Goal: Task Accomplishment & Management: Use online tool/utility

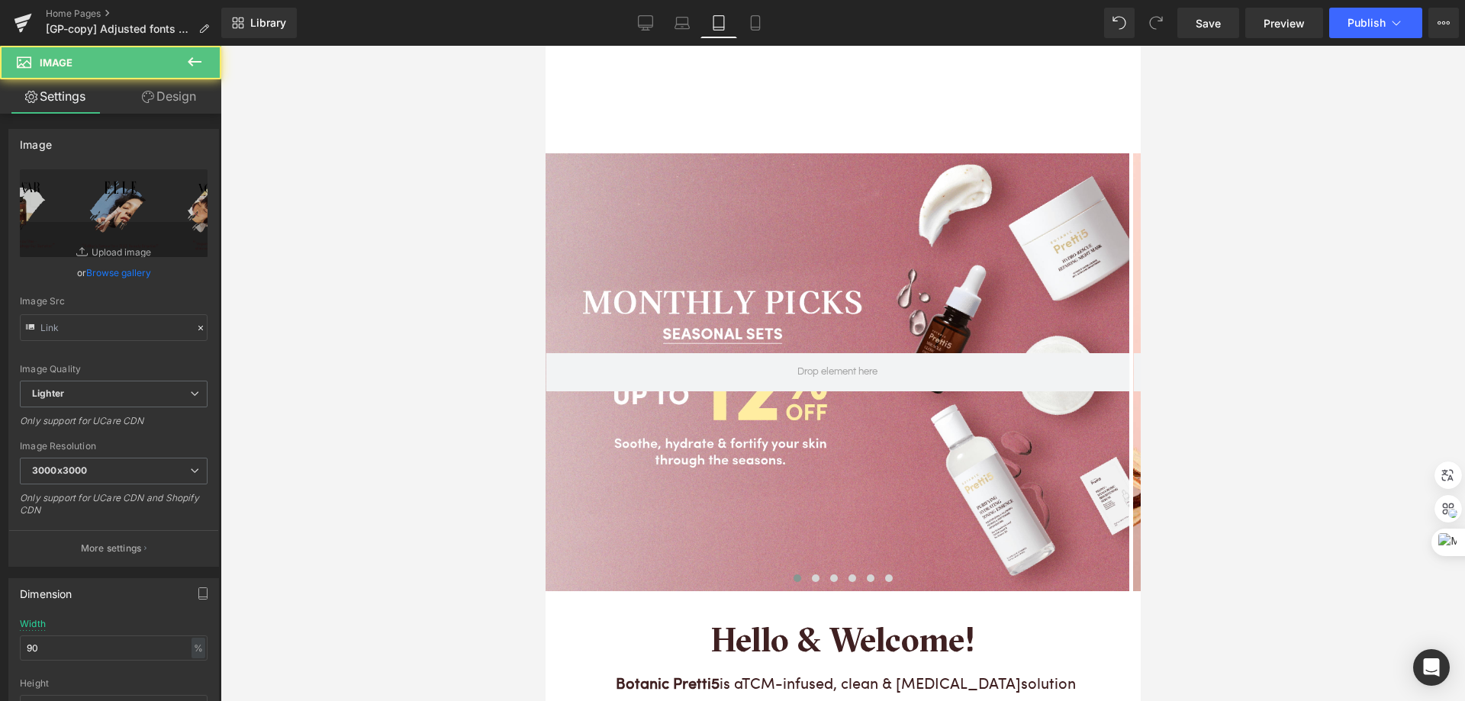
type input "[URL][DOMAIN_NAME]"
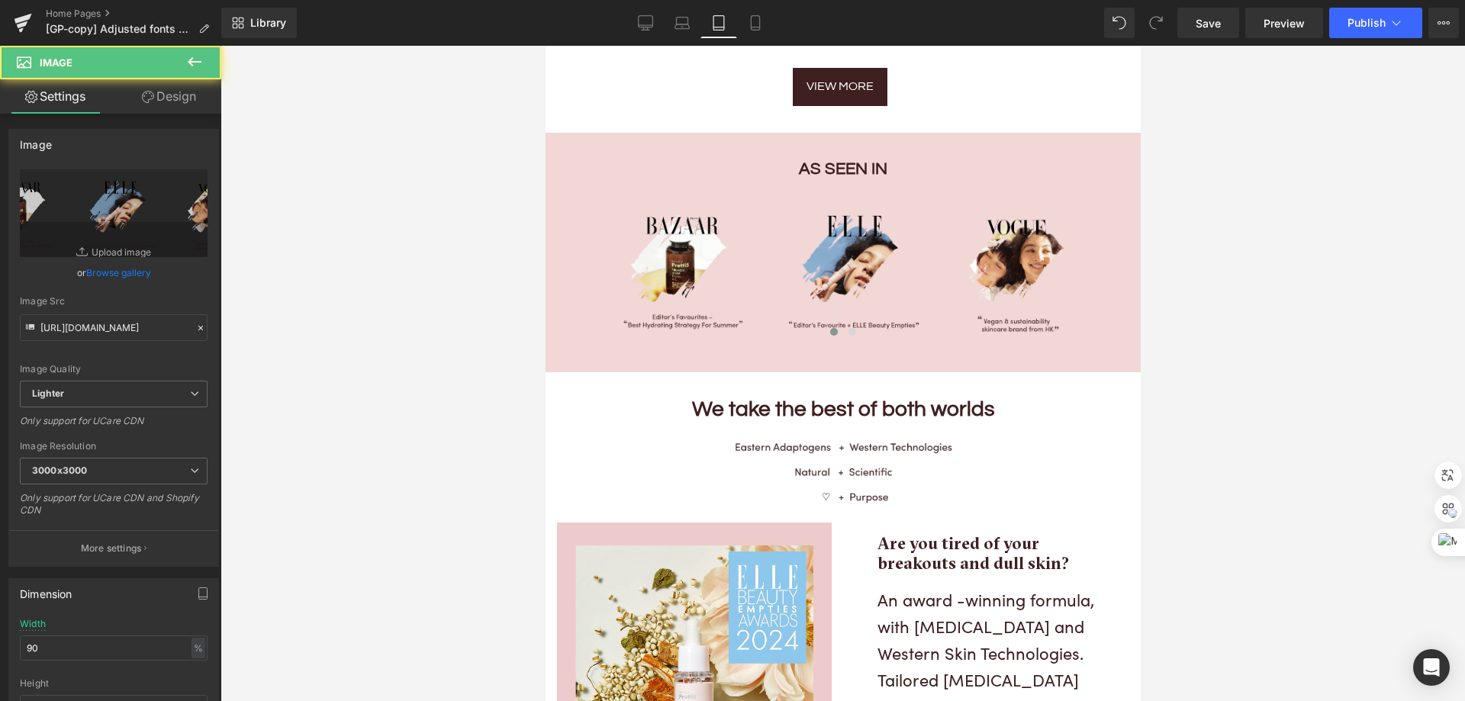
scroll to position [2137, 0]
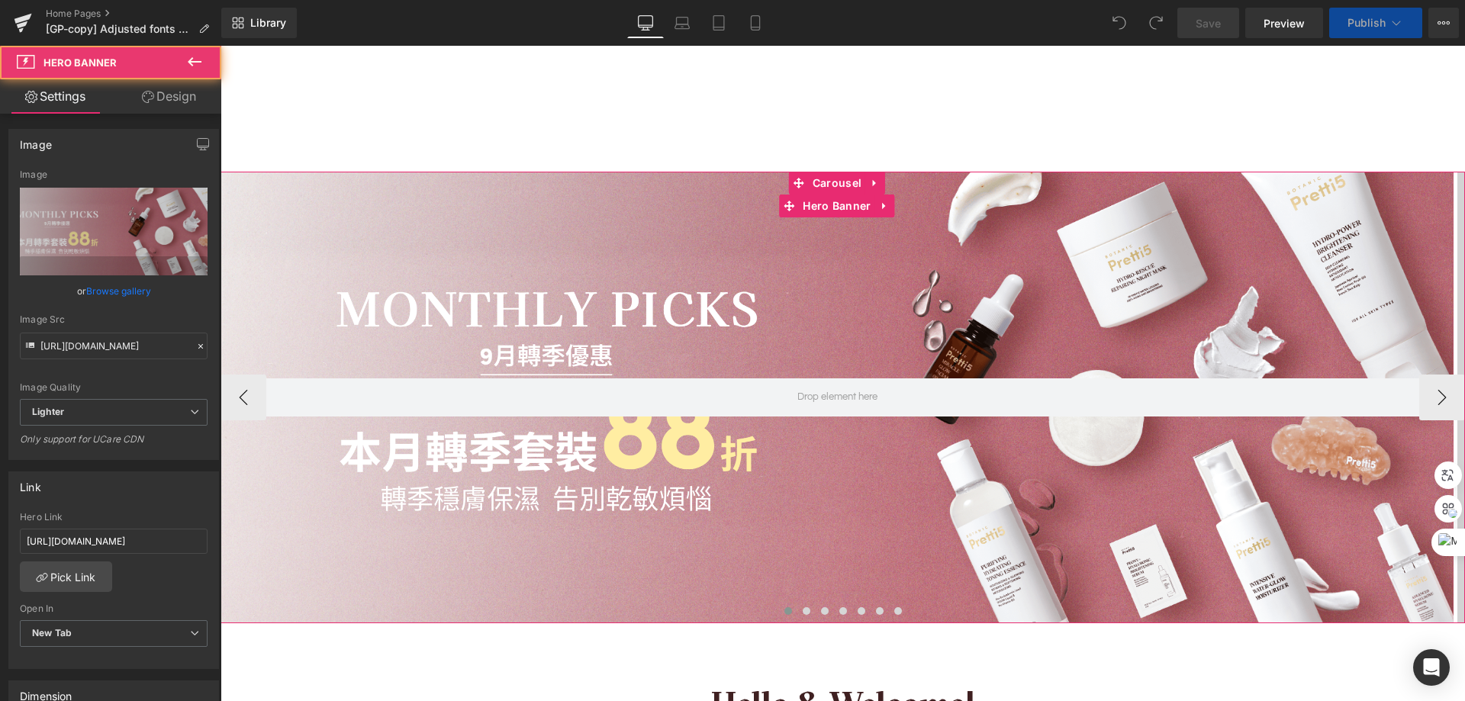
click at [677, 250] on div at bounding box center [837, 397] width 1233 height 451
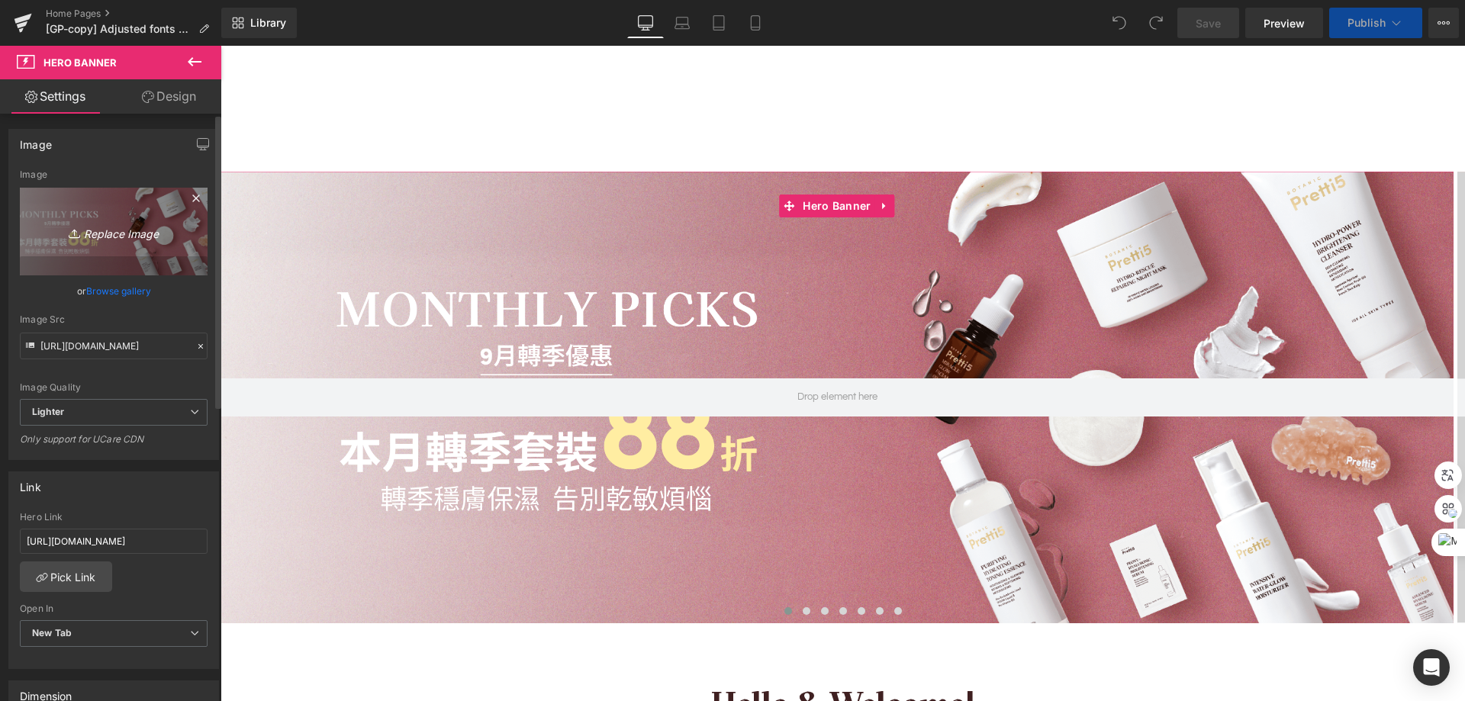
click at [130, 221] on link "Replace Image" at bounding box center [114, 232] width 188 height 88
type input "C:\fakepath\202509_Monthly-Set-KV_EN.png"
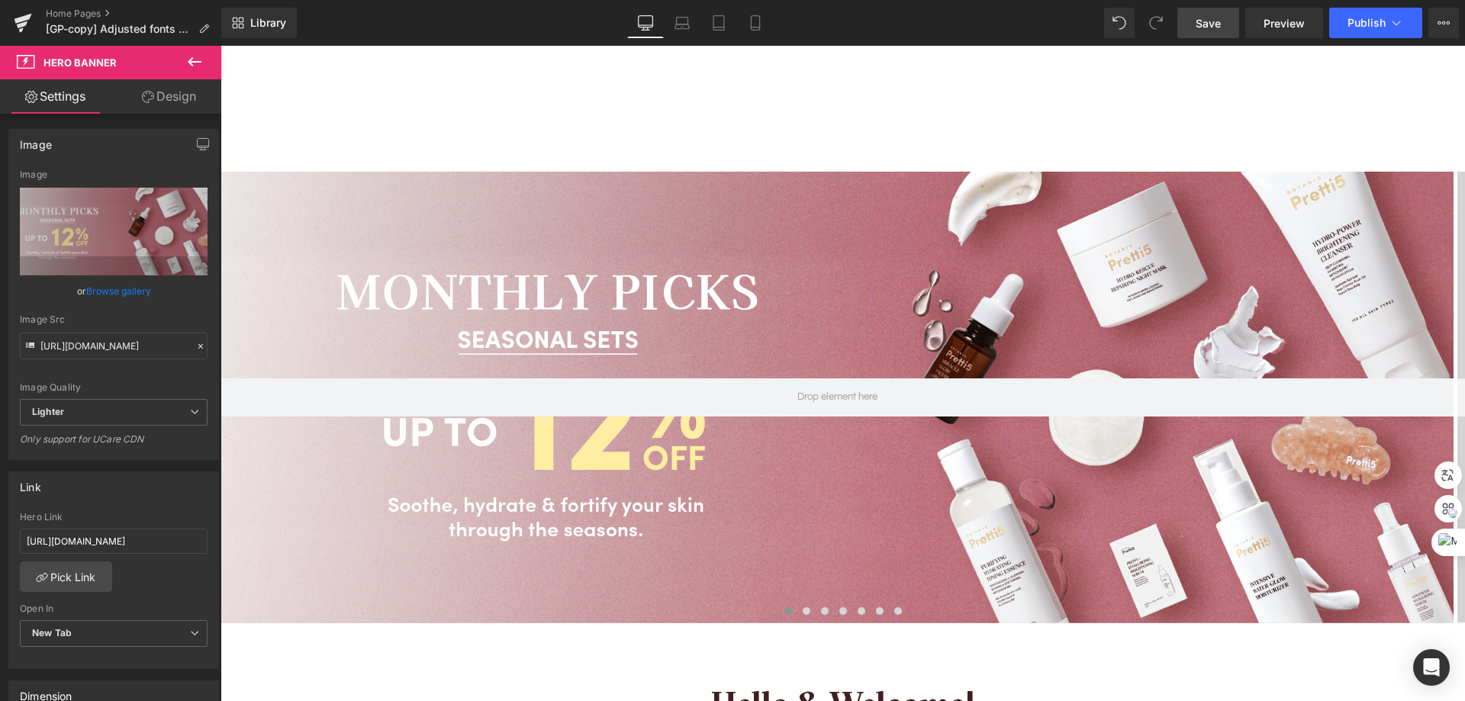
click at [1206, 21] on span "Save" at bounding box center [1208, 23] width 25 height 16
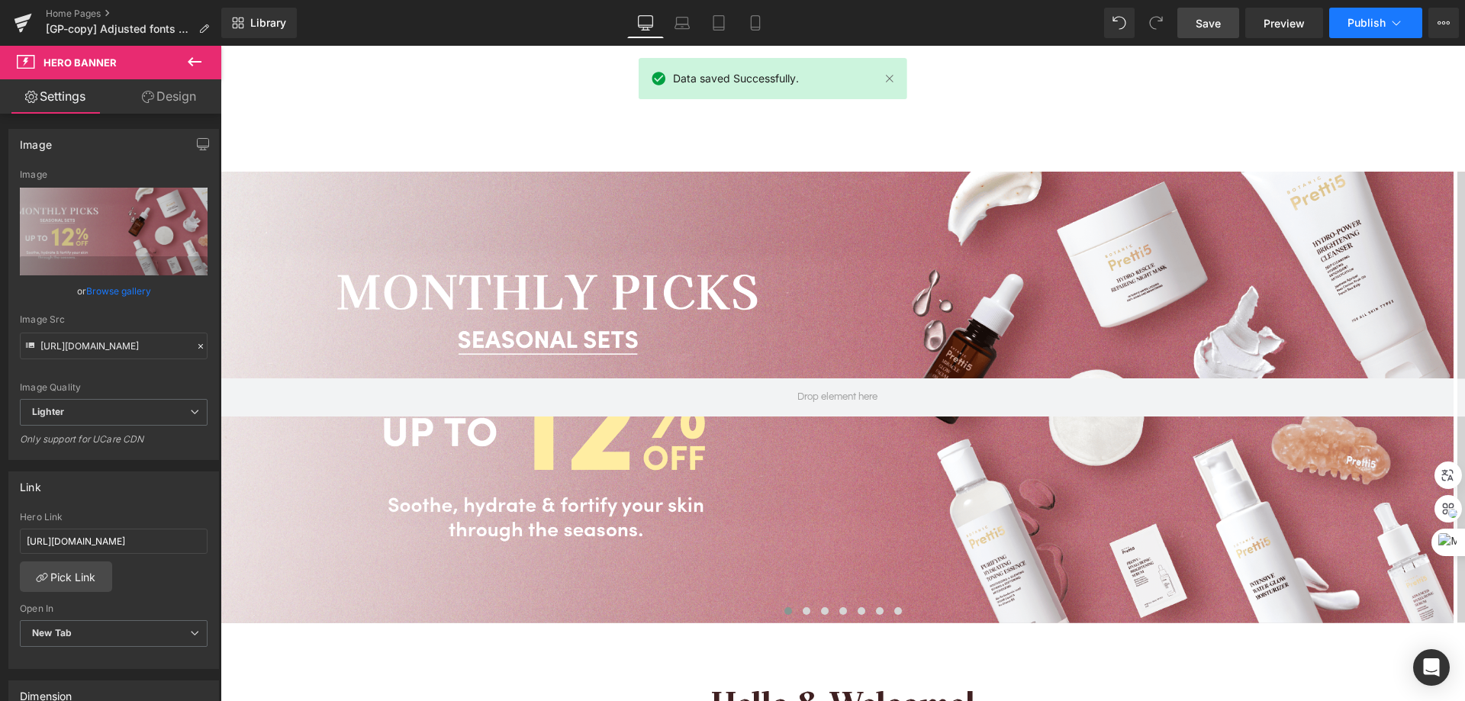
click at [1352, 24] on span "Publish" at bounding box center [1367, 23] width 38 height 12
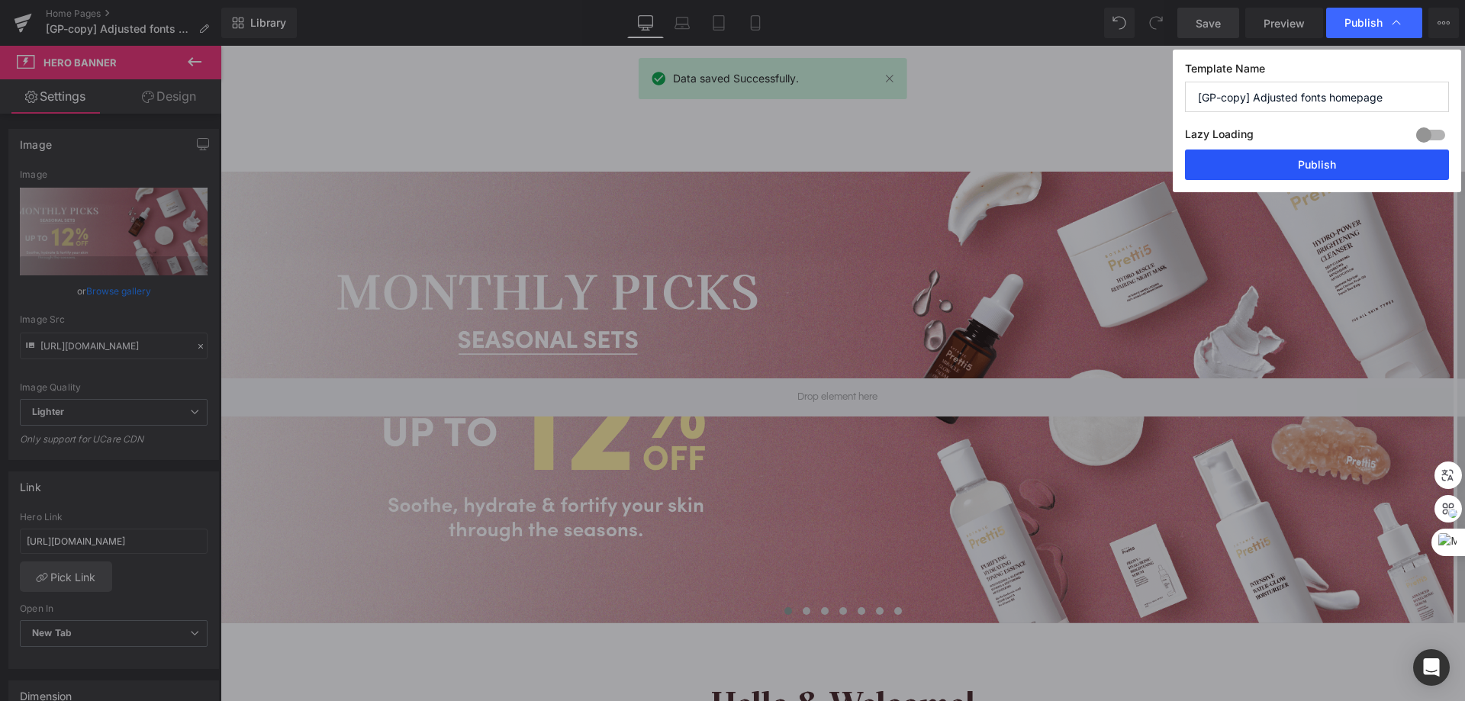
drag, startPoint x: 1332, startPoint y: 174, endPoint x: 1075, endPoint y: 247, distance: 267.4
click at [1332, 174] on button "Publish" at bounding box center [1317, 165] width 264 height 31
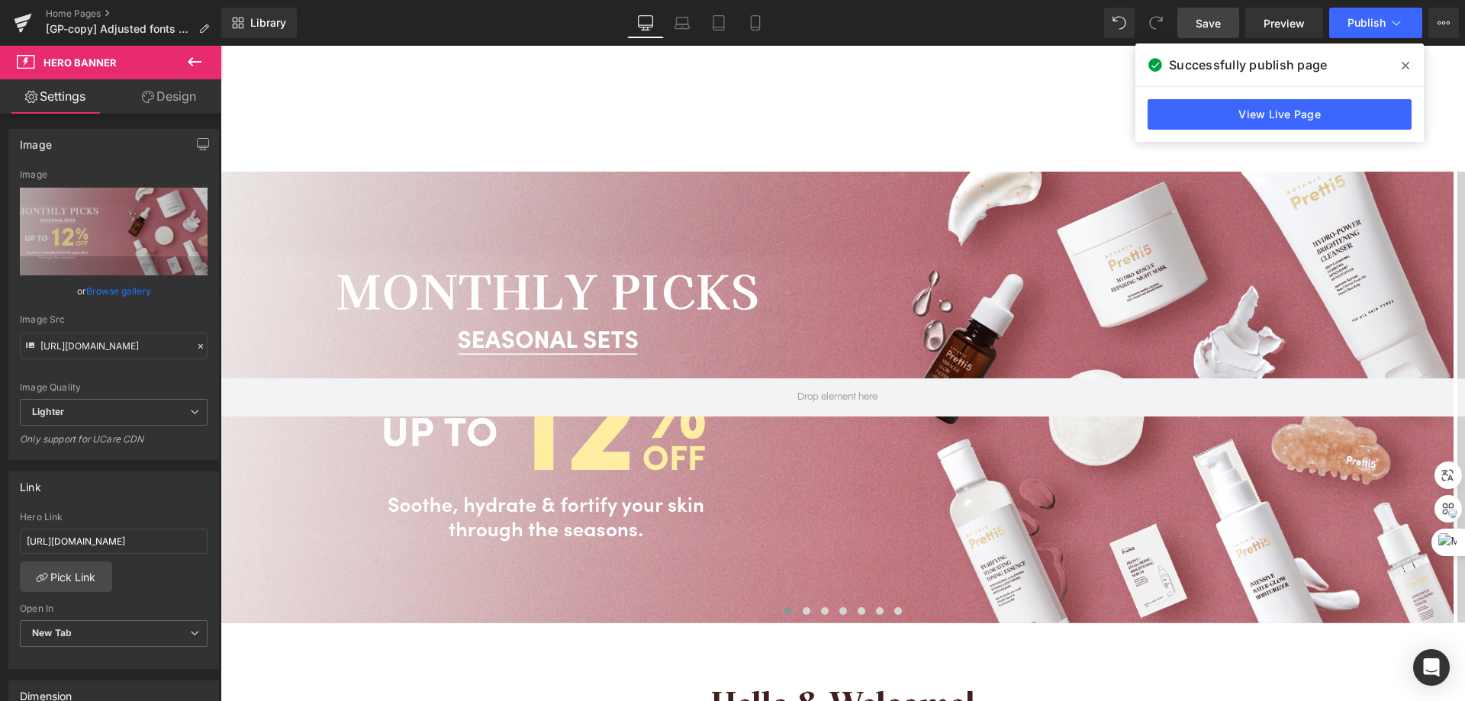
click at [1415, 63] on span at bounding box center [1405, 65] width 24 height 24
